Goal: Understand process/instructions: Learn how to perform a task or action

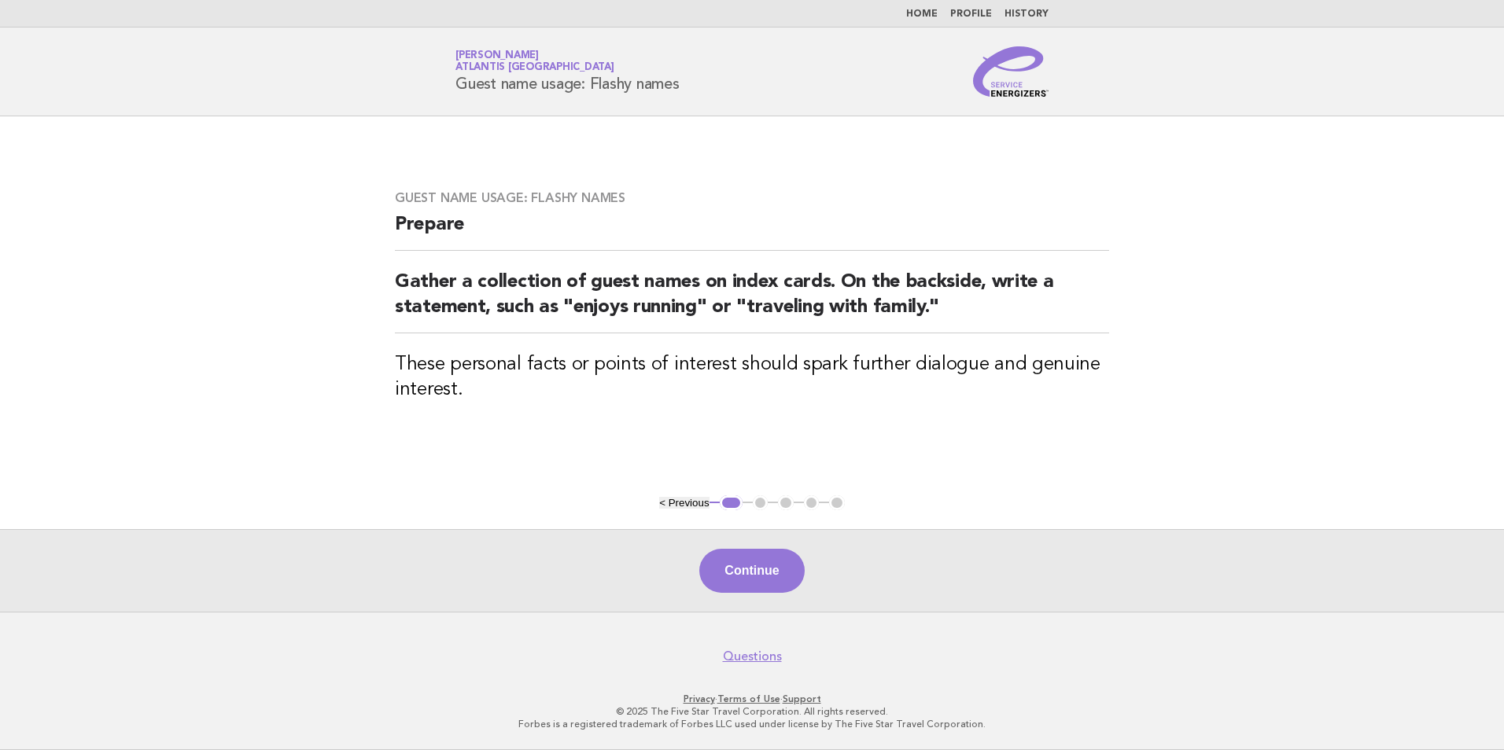
click at [926, 17] on link "Home" at bounding box center [921, 13] width 31 height 9
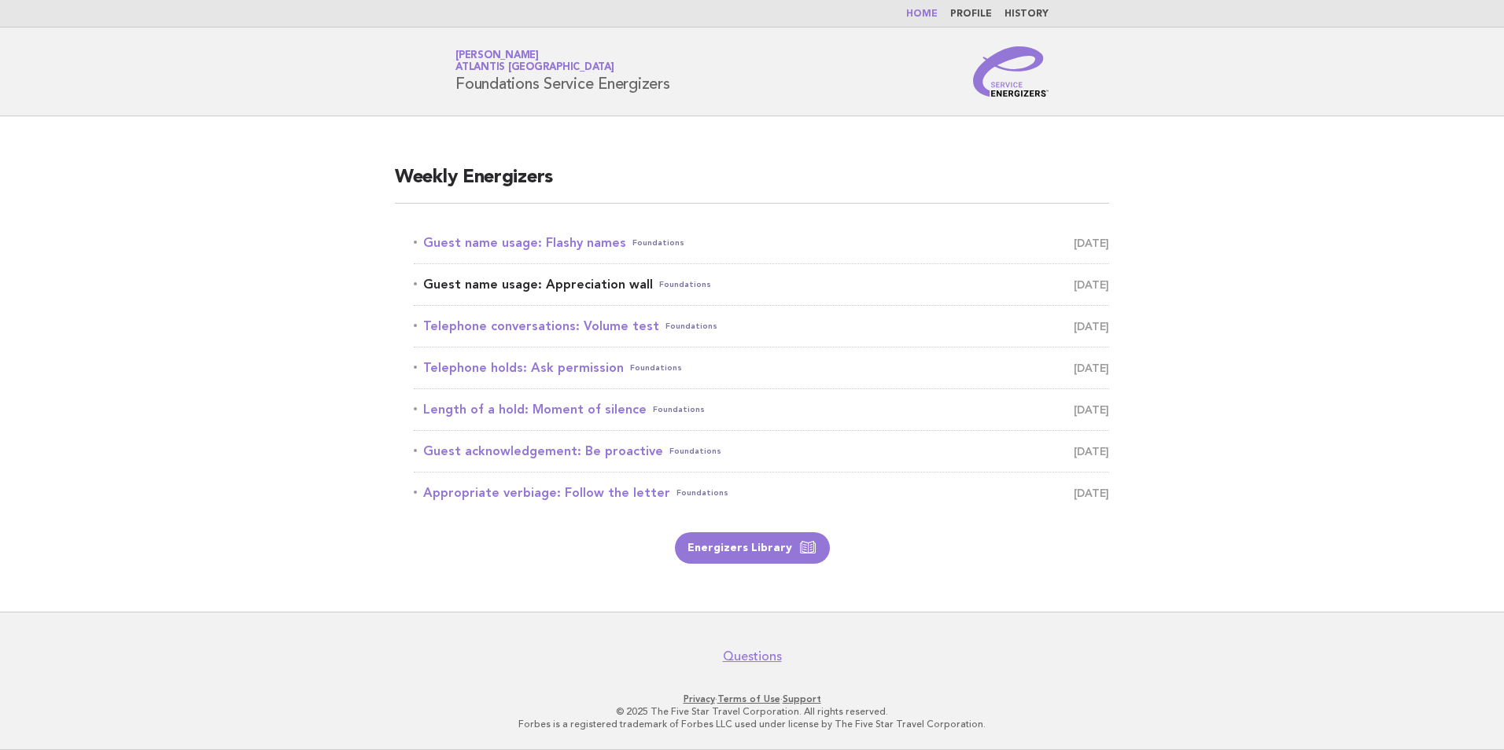
click at [1084, 285] on span "August 18" at bounding box center [1091, 285] width 35 height 22
click at [632, 282] on link "Guest name usage: Appreciation wall Foundations August 18" at bounding box center [761, 285] width 695 height 22
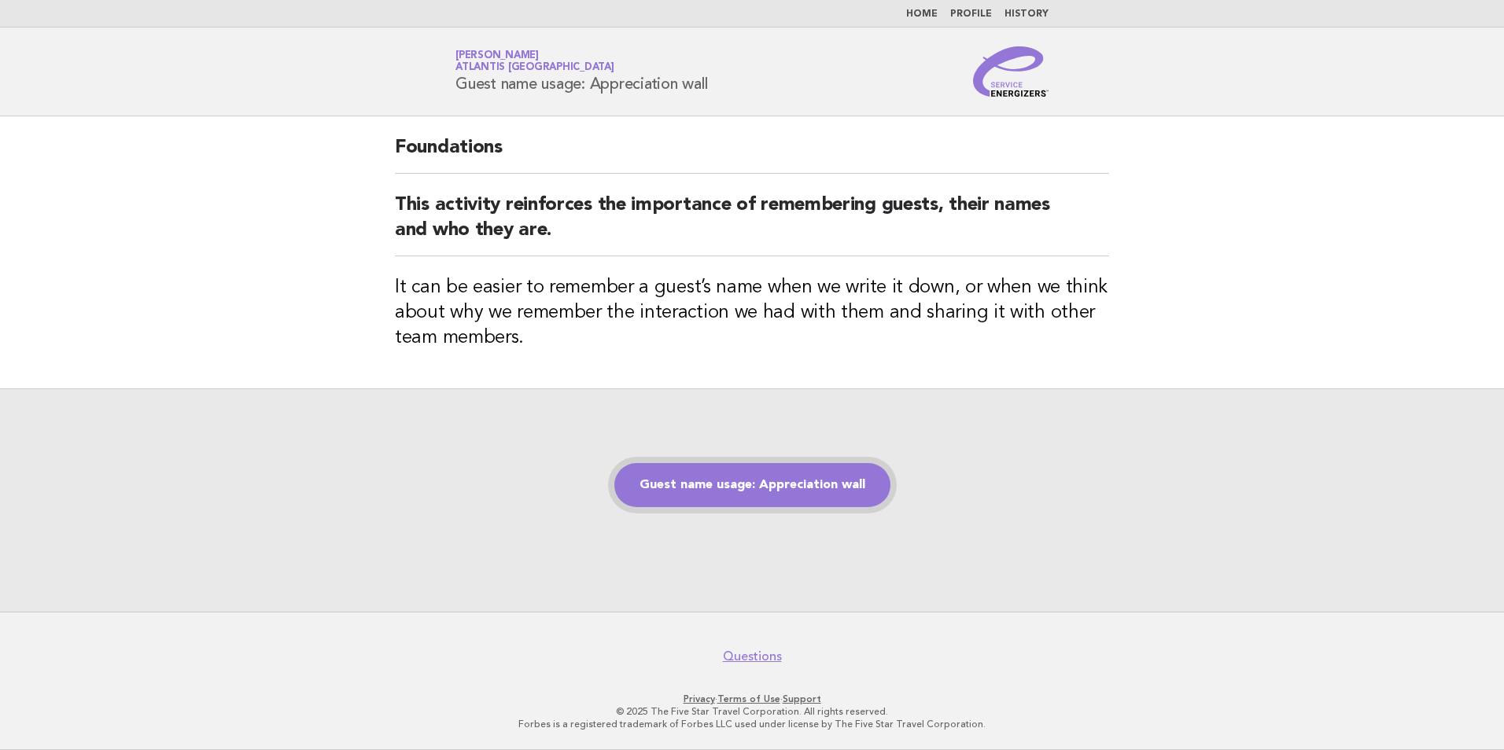
click at [788, 484] on link "Guest name usage: Appreciation wall" at bounding box center [752, 485] width 276 height 44
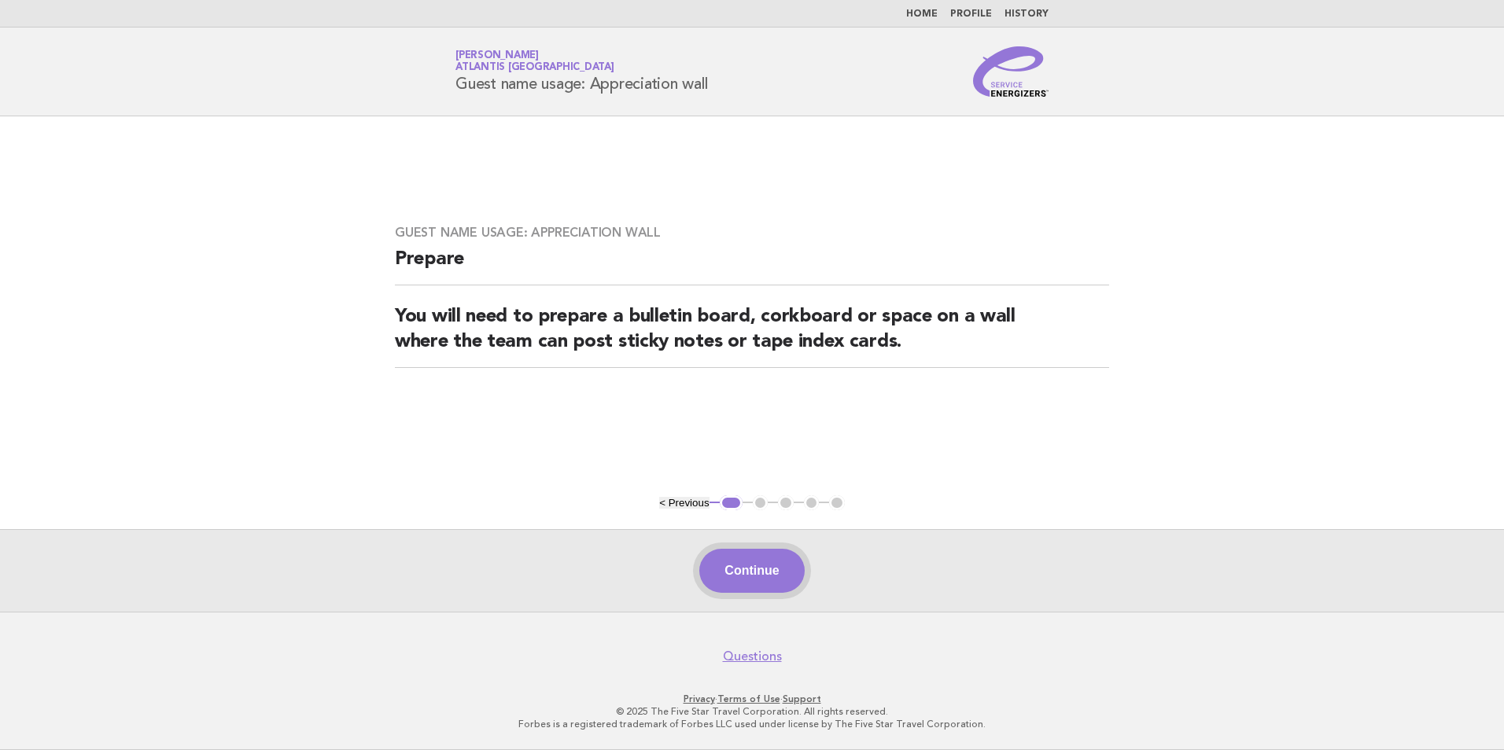
click at [758, 572] on button "Continue" at bounding box center [751, 571] width 105 height 44
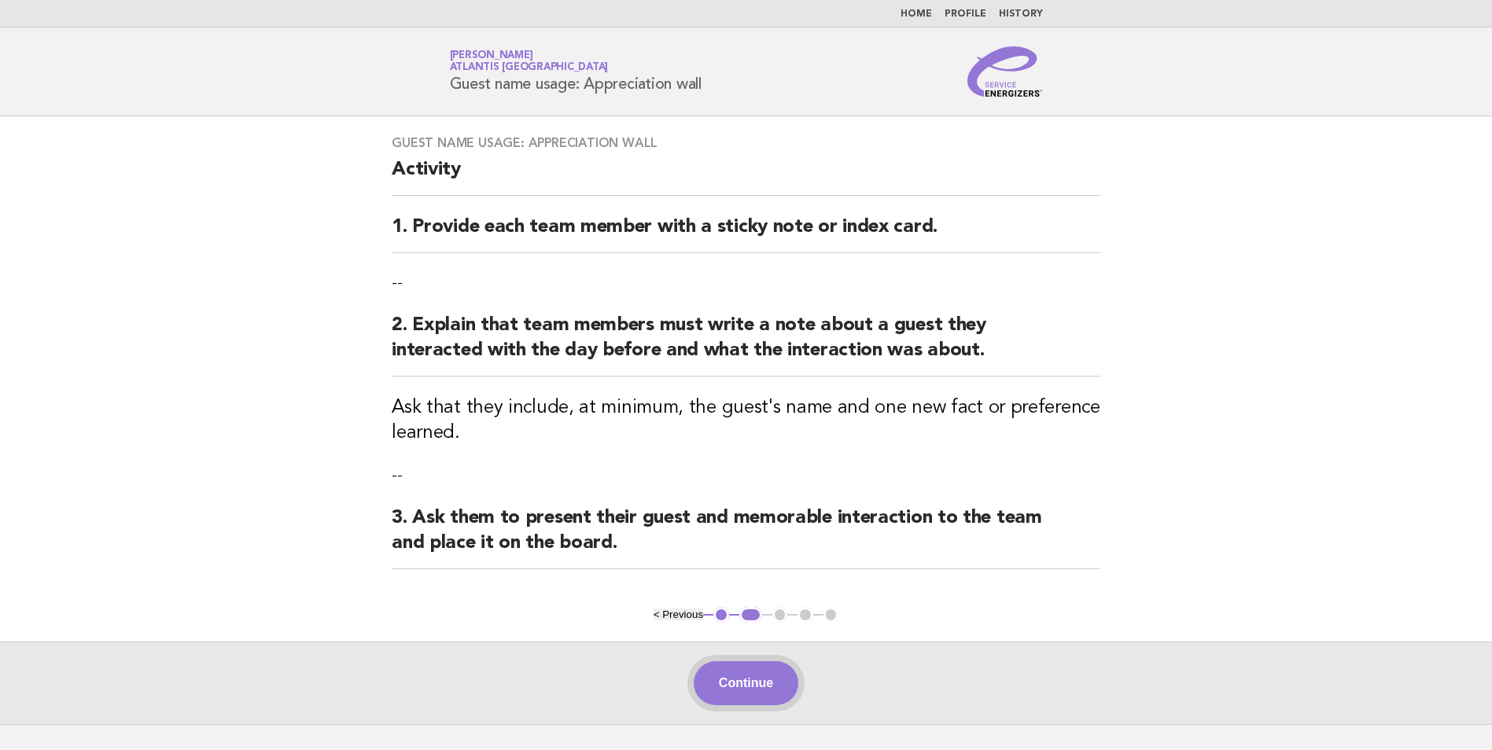
click at [753, 669] on button "Continue" at bounding box center [746, 683] width 105 height 44
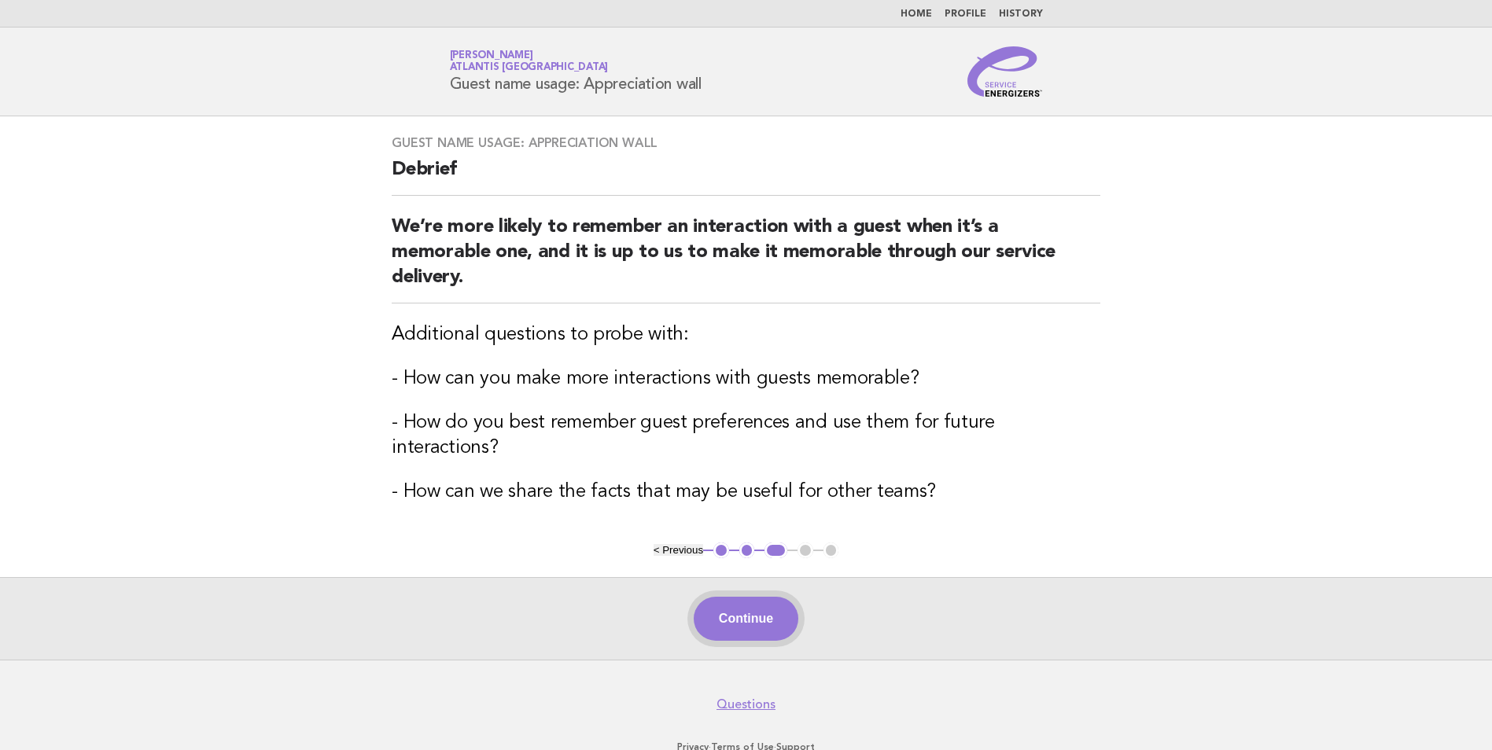
click at [739, 597] on button "Continue" at bounding box center [746, 619] width 105 height 44
